Goal: Find specific fact: Find specific fact

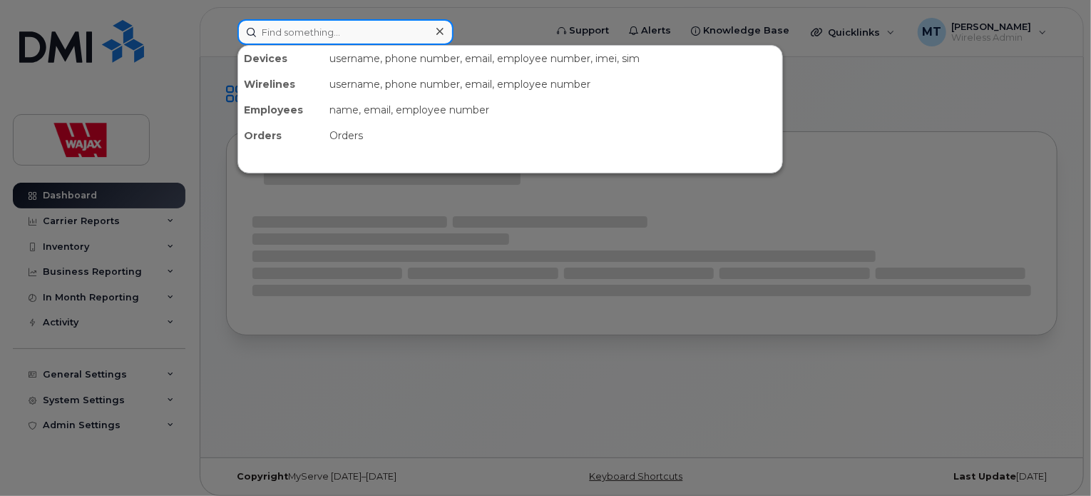
click at [351, 26] on input at bounding box center [346, 32] width 216 height 26
paste input "[PERSON_NAME]"
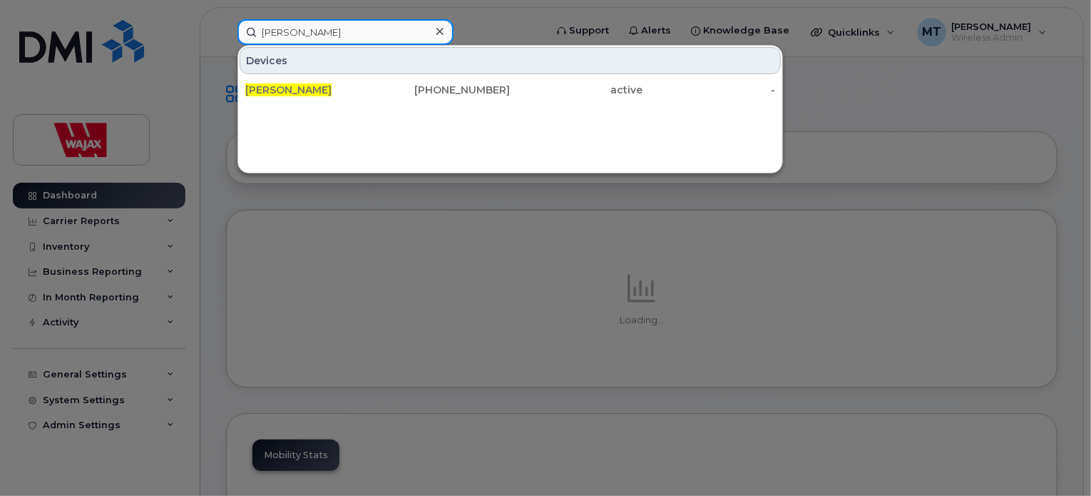
type input "[PERSON_NAME]"
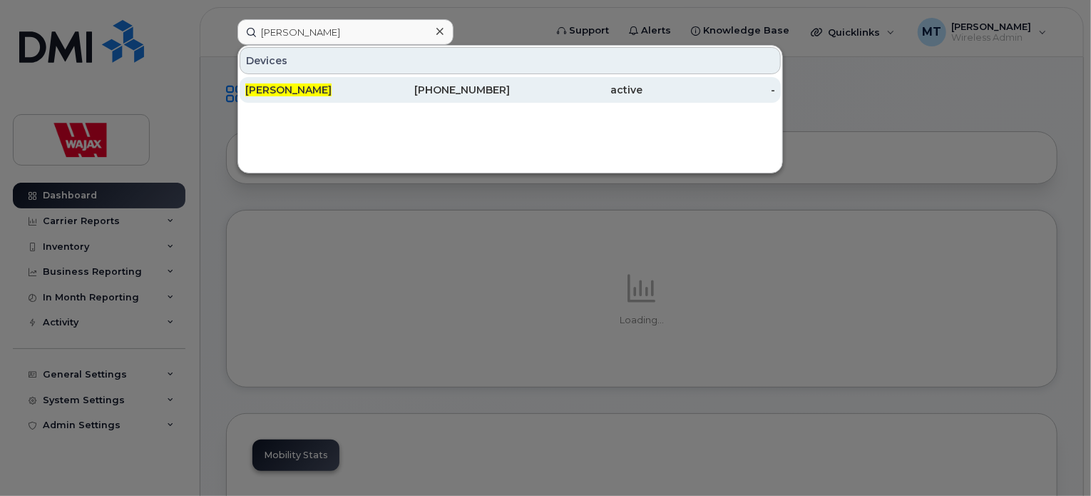
click at [306, 90] on span "[PERSON_NAME]" at bounding box center [288, 89] width 86 height 13
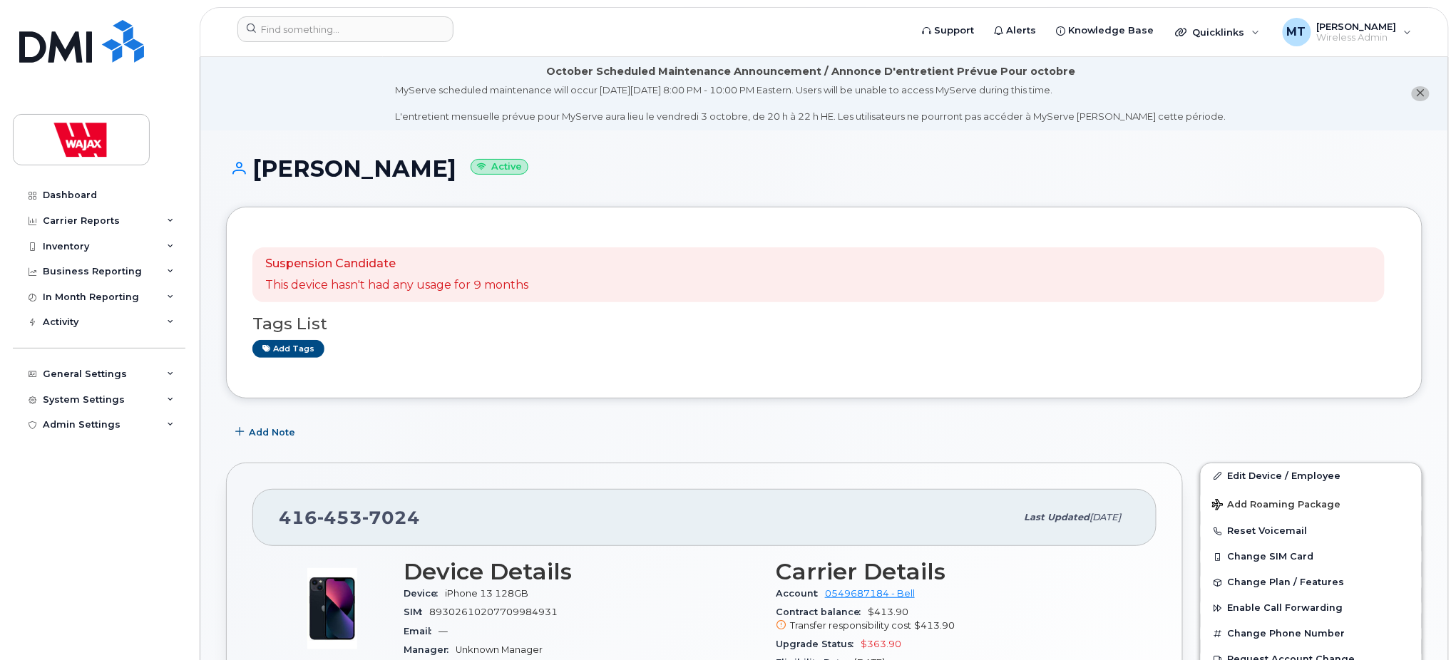
scroll to position [190, 0]
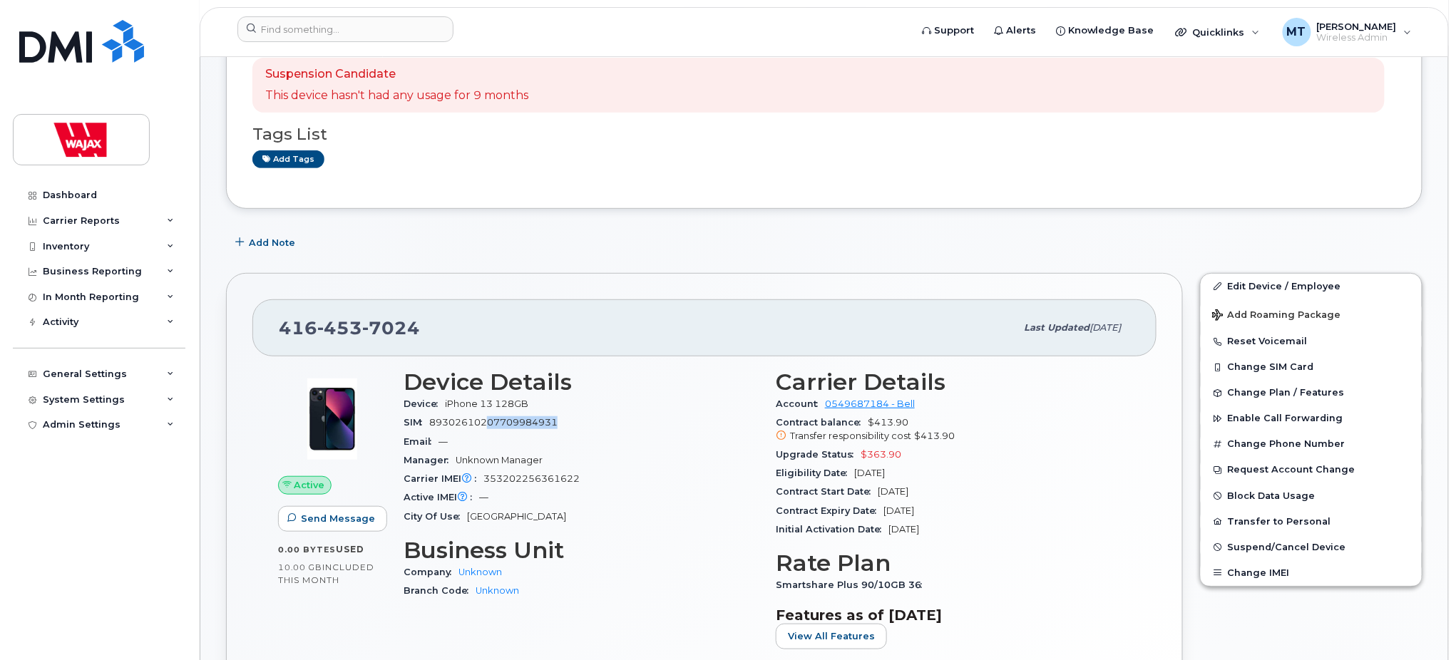
drag, startPoint x: 571, startPoint y: 422, endPoint x: 491, endPoint y: 420, distance: 80.6
click at [491, 420] on div "SIM [TECHNICAL_ID]" at bounding box center [581, 423] width 355 height 19
click at [526, 462] on span "Unknown Manager" at bounding box center [499, 460] width 87 height 11
drag, startPoint x: 483, startPoint y: 479, endPoint x: 611, endPoint y: 484, distance: 127.7
click at [611, 484] on div "Carrier IMEI Carrier IMEI is reported during the last billing cycle or change o…" at bounding box center [581, 479] width 355 height 19
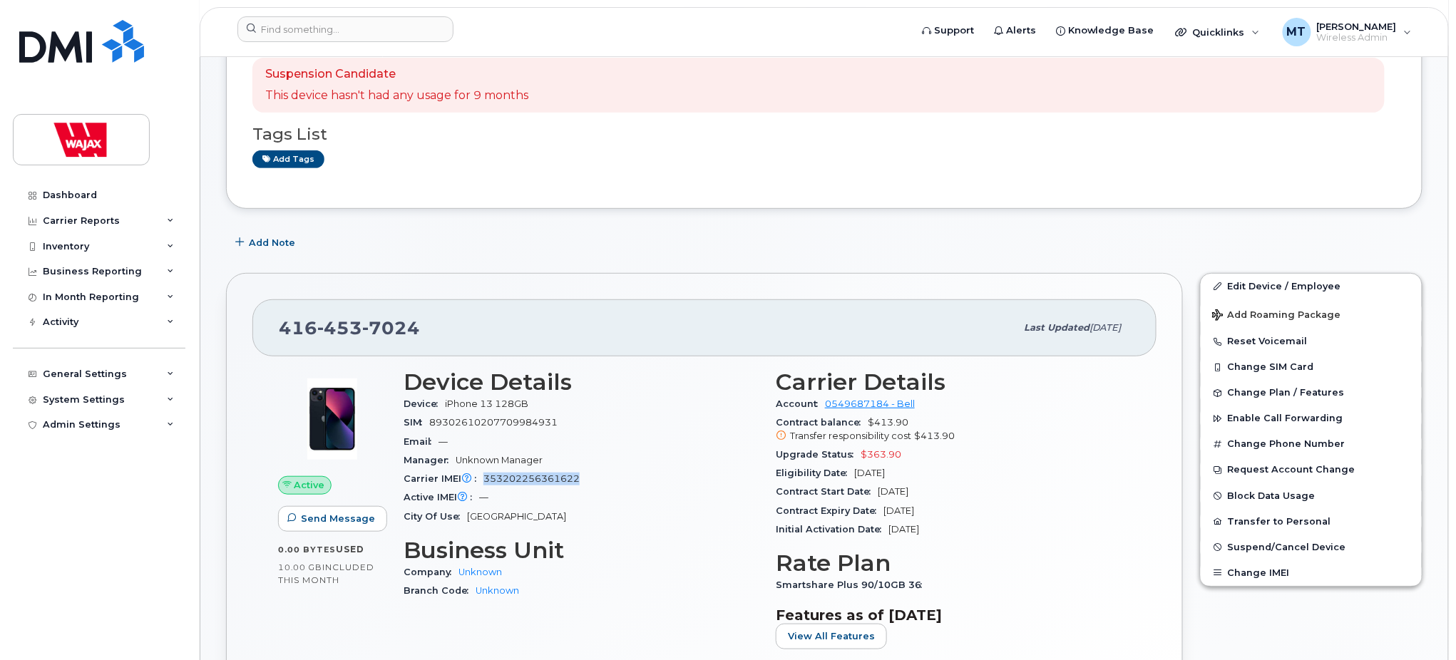
copy span "353202256361622"
